Goal: Complete application form

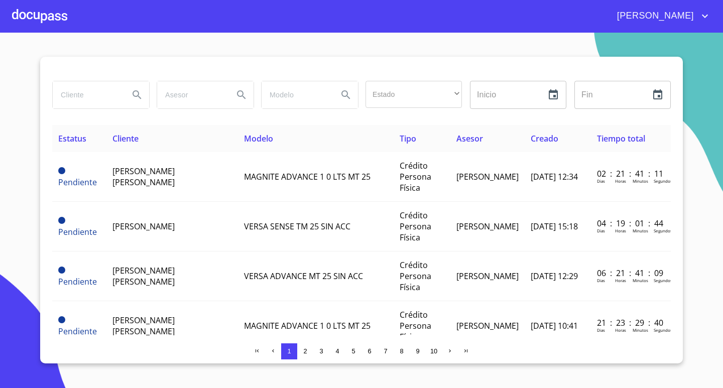
click at [39, 22] on div at bounding box center [39, 16] width 55 height 32
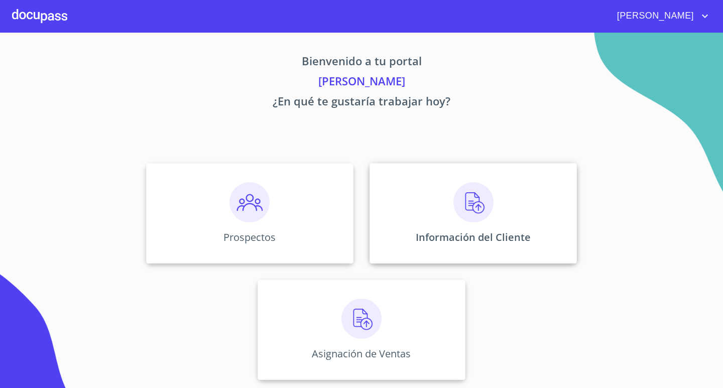
click at [523, 214] on div "Información del Cliente" at bounding box center [473, 213] width 207 height 100
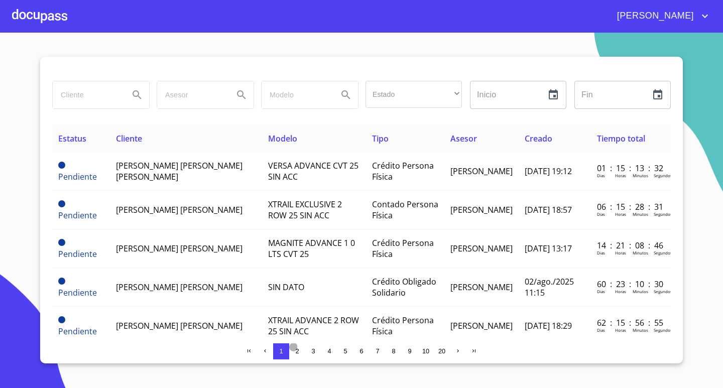
click at [299, 352] on span "2" at bounding box center [297, 352] width 4 height 8
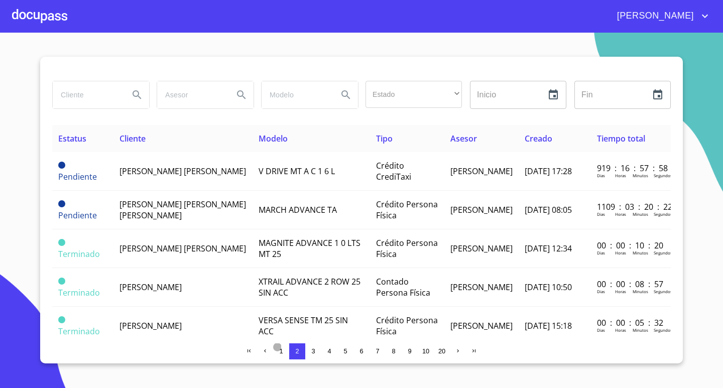
click at [280, 351] on span "1" at bounding box center [281, 352] width 4 height 8
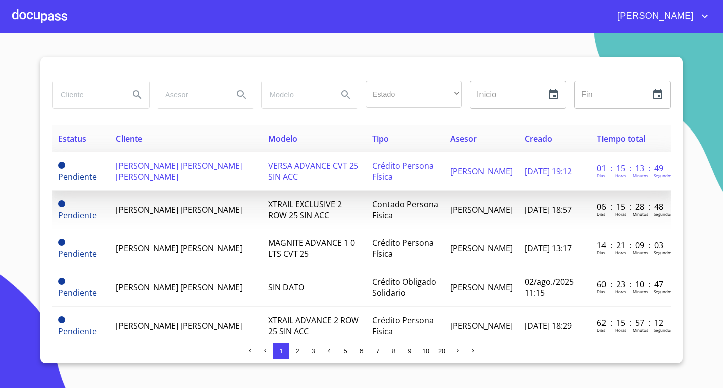
click at [201, 182] on td "[PERSON_NAME] [PERSON_NAME] [PERSON_NAME]" at bounding box center [186, 171] width 152 height 39
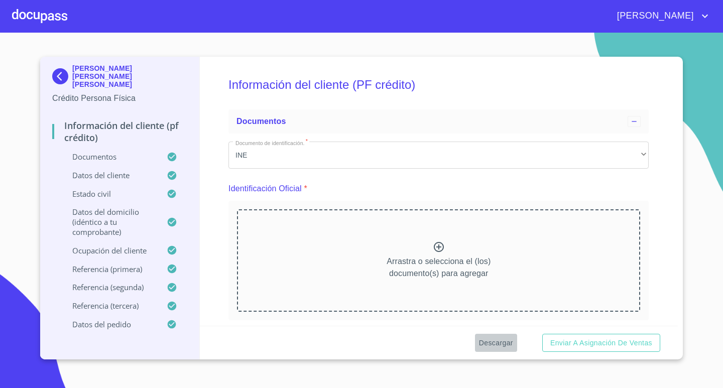
click at [493, 344] on span "Descargar" at bounding box center [496, 343] width 34 height 13
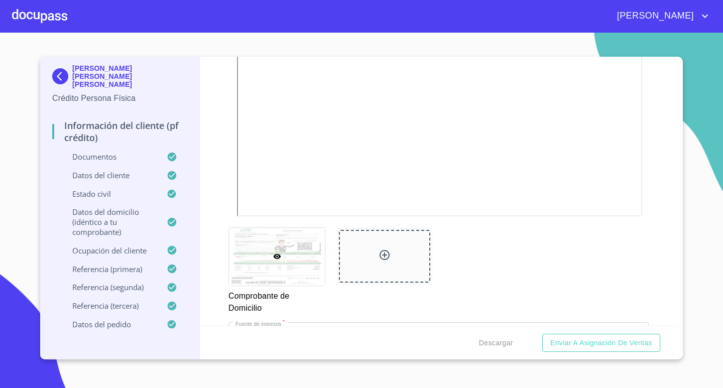
scroll to position [603, 0]
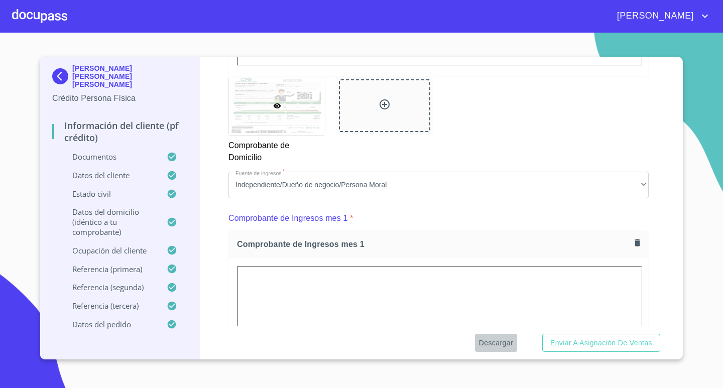
click at [493, 344] on span "Descargar" at bounding box center [496, 343] width 34 height 13
